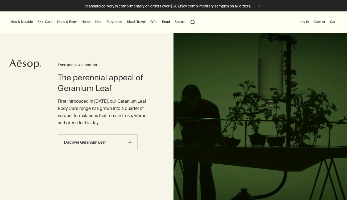
click at [192, 21] on button "search Search" at bounding box center [193, 22] width 10 height 10
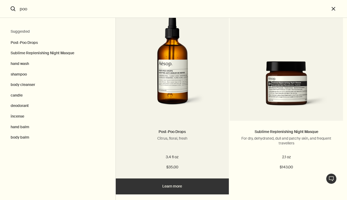
scroll to position [42, 0]
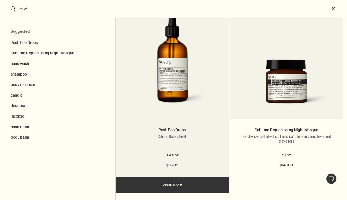
type input "poo"
click at [172, 88] on img "Search" at bounding box center [172, 62] width 97 height 99
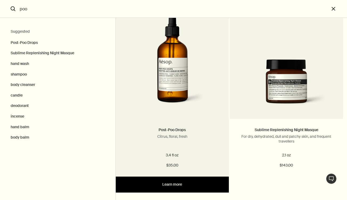
click at [169, 185] on link "Learn more" at bounding box center [172, 185] width 113 height 16
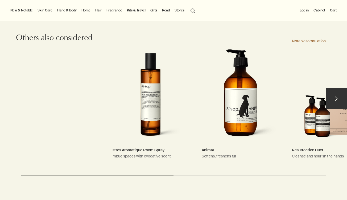
scroll to position [554, 0]
